Goal: Transaction & Acquisition: Purchase product/service

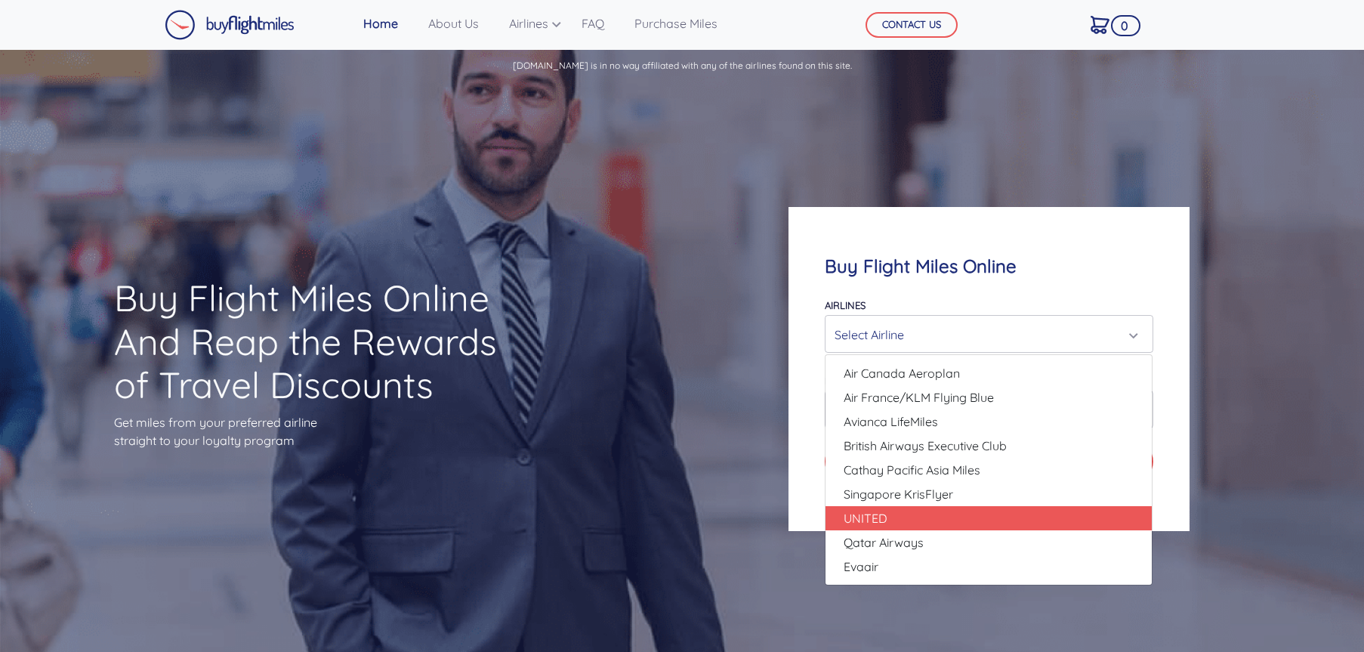
click at [949, 509] on link "UNITED" at bounding box center [989, 518] width 326 height 24
select select "UNITED"
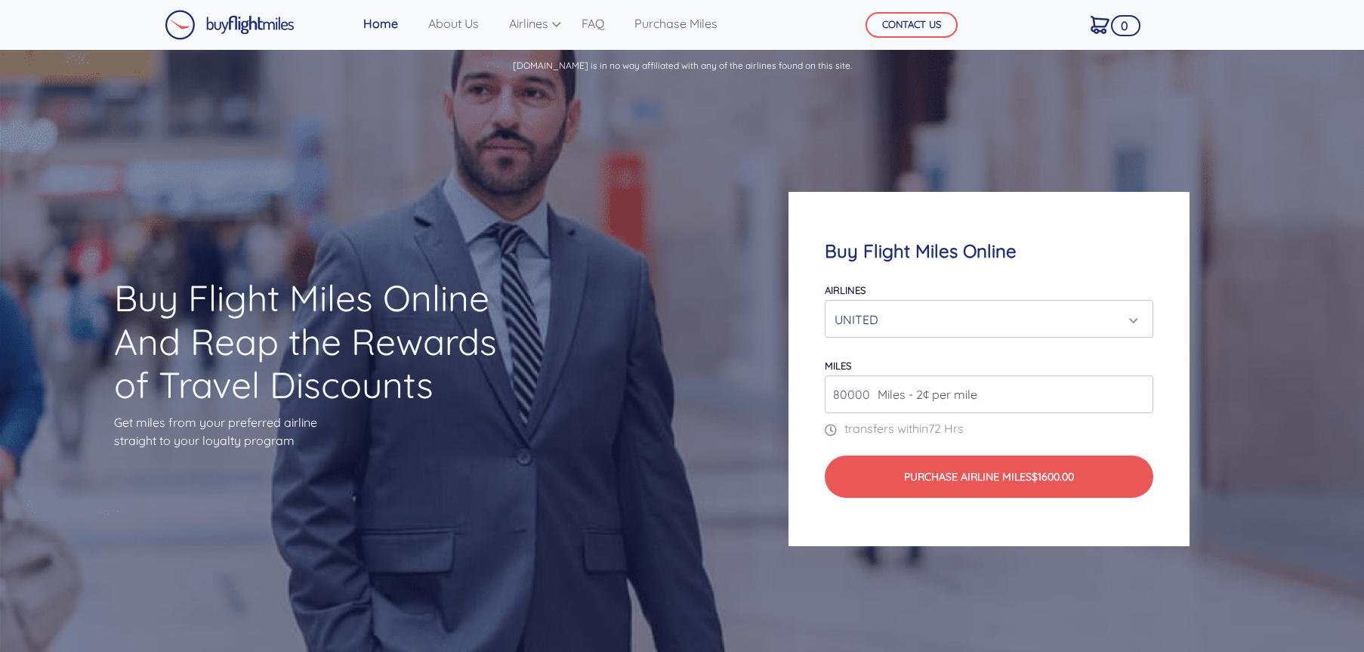
click at [1075, 394] on input "80000" at bounding box center [989, 394] width 328 height 38
drag, startPoint x: 848, startPoint y: 392, endPoint x: 805, endPoint y: 392, distance: 43.1
click at [805, 392] on div "Buy Flight Miles Online Airlines Air Canada Aeroplan Air France/KLM Flying Blue…" at bounding box center [989, 369] width 400 height 354
type input "100000"
click at [1155, 436] on div "Buy Flight Miles Online Airlines Air Canada Aeroplan Air France/KLM Flying Blue…" at bounding box center [989, 369] width 400 height 354
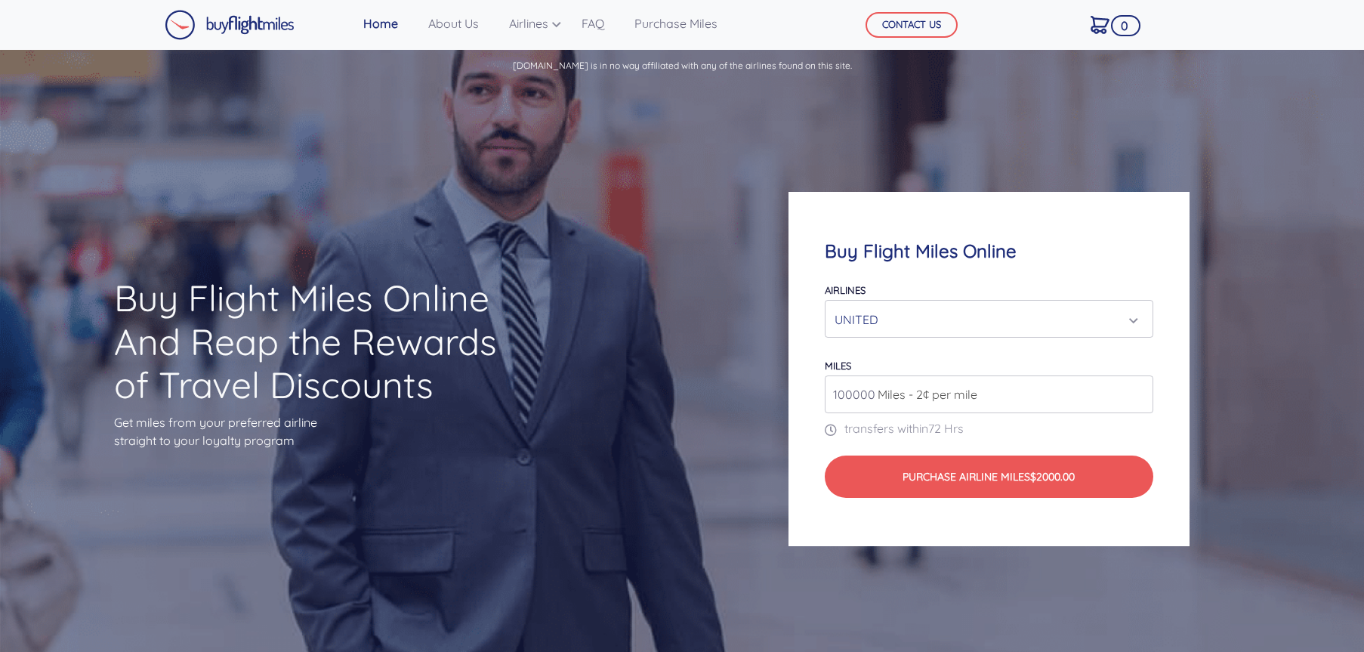
click at [1013, 331] on div "UNITED" at bounding box center [984, 319] width 299 height 29
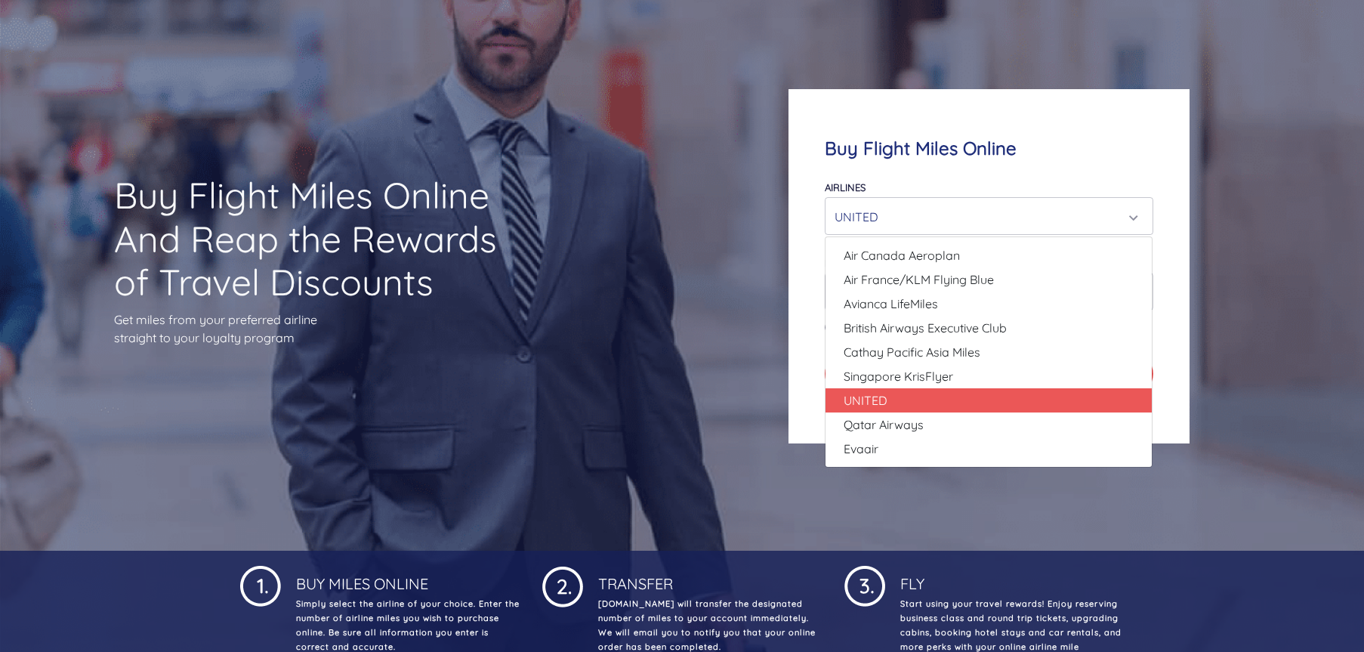
scroll to position [76, 0]
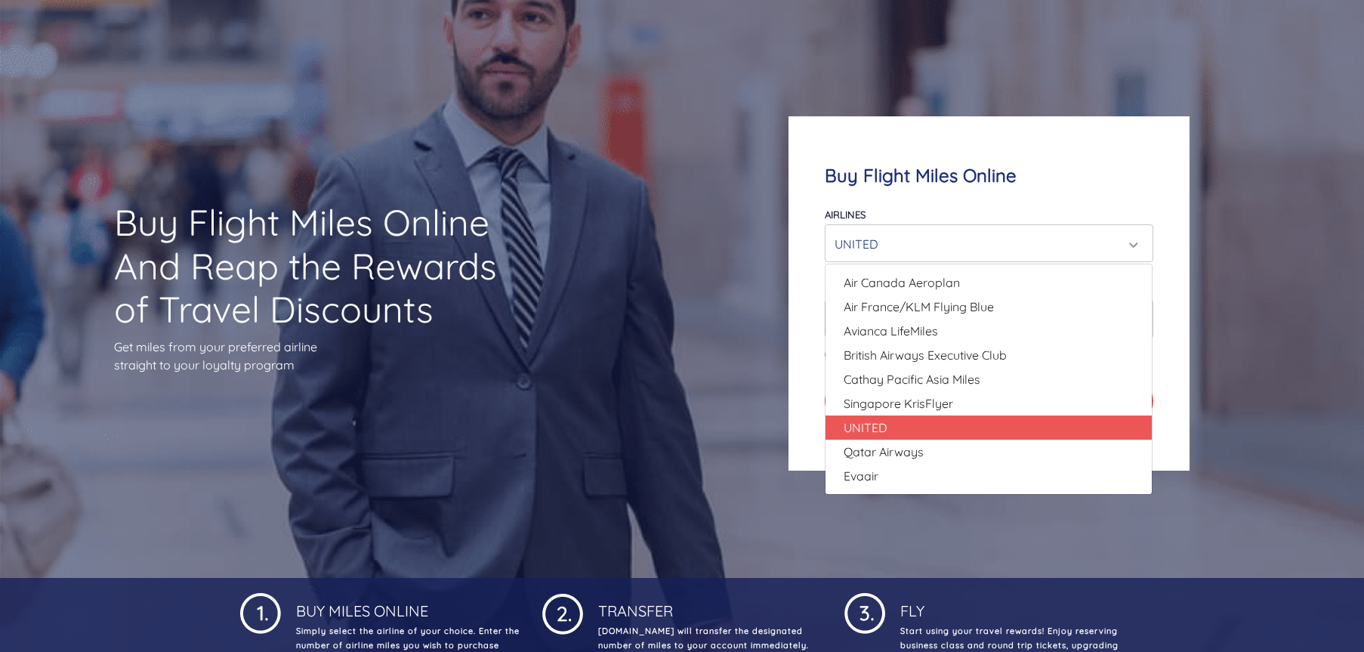
click at [805, 304] on div "Buy Flight Miles Online Airlines Air Canada Aeroplan Air France/KLM Flying Blue…" at bounding box center [989, 293] width 400 height 354
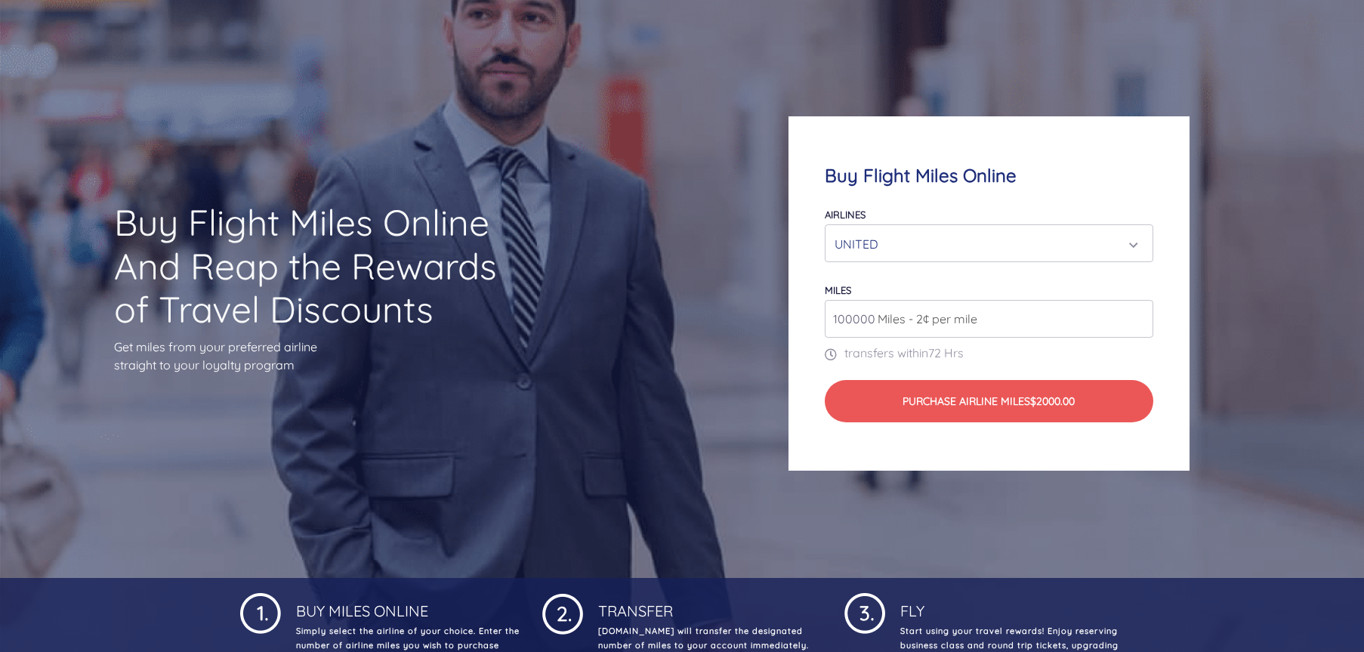
click at [825, 443] on div "Buy Flight Miles Online Airlines Air Canada Aeroplan Air France/KLM Flying Blue…" at bounding box center [989, 293] width 400 height 354
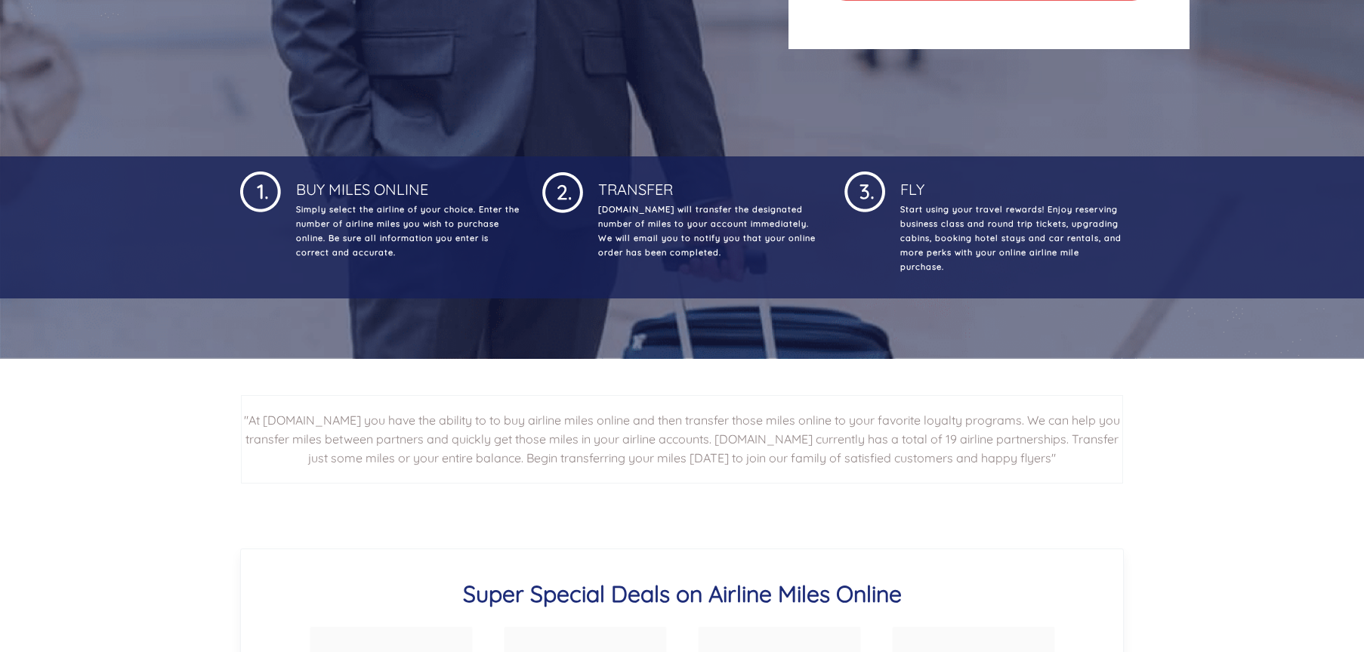
scroll to position [680, 0]
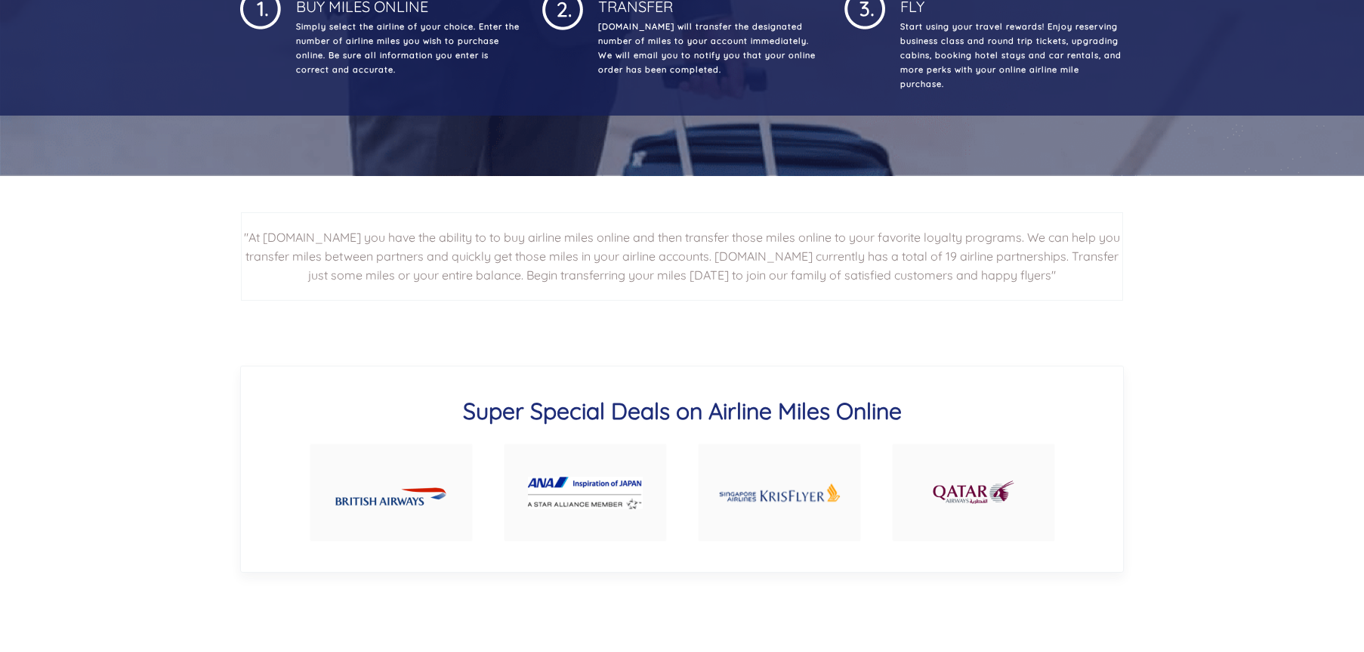
click at [613, 484] on img at bounding box center [585, 493] width 115 height 32
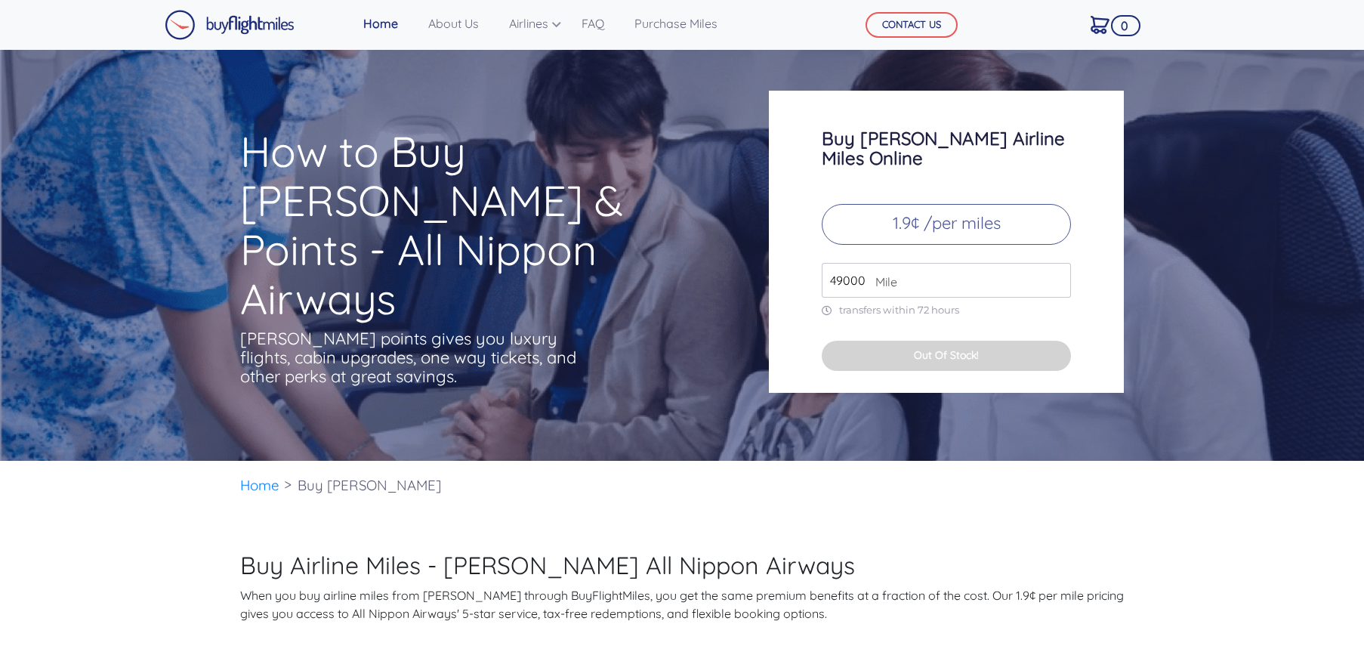
click at [944, 268] on input "49000" at bounding box center [946, 280] width 249 height 35
drag, startPoint x: 845, startPoint y: 264, endPoint x: 833, endPoint y: 266, distance: 11.4
click at [833, 266] on input "49000" at bounding box center [946, 280] width 249 height 35
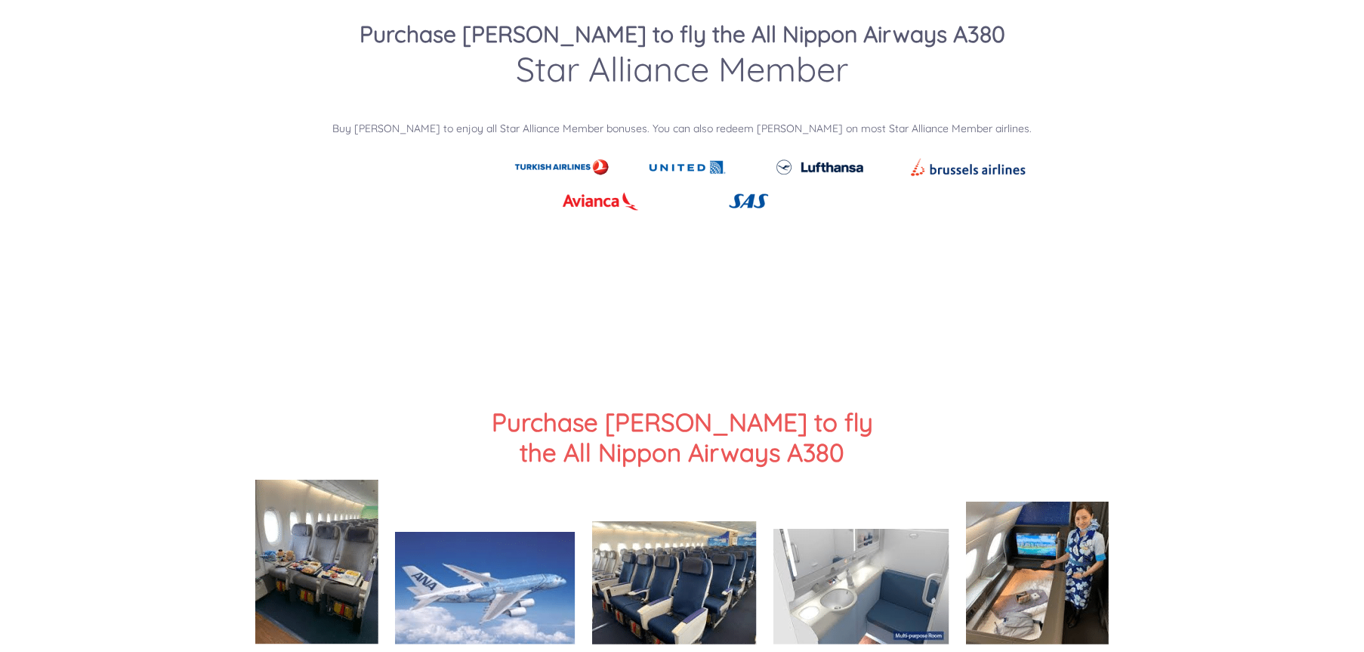
scroll to position [1964, 0]
